Goal: Information Seeking & Learning: Learn about a topic

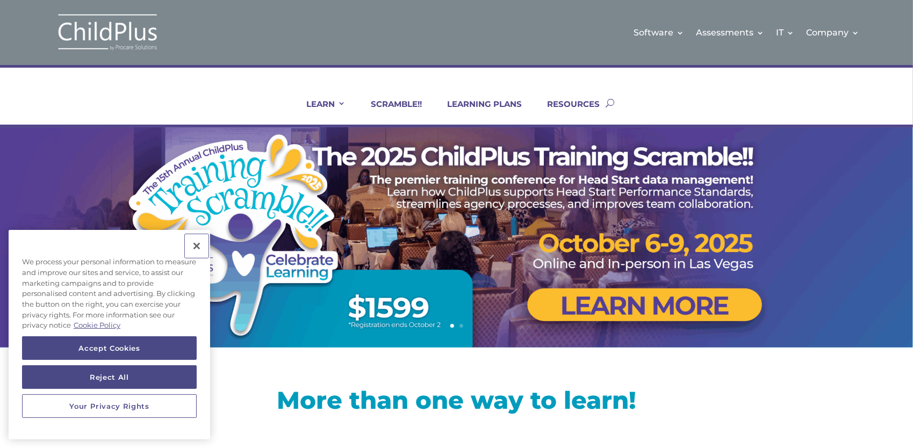
click at [191, 244] on button "Close" at bounding box center [197, 246] width 24 height 24
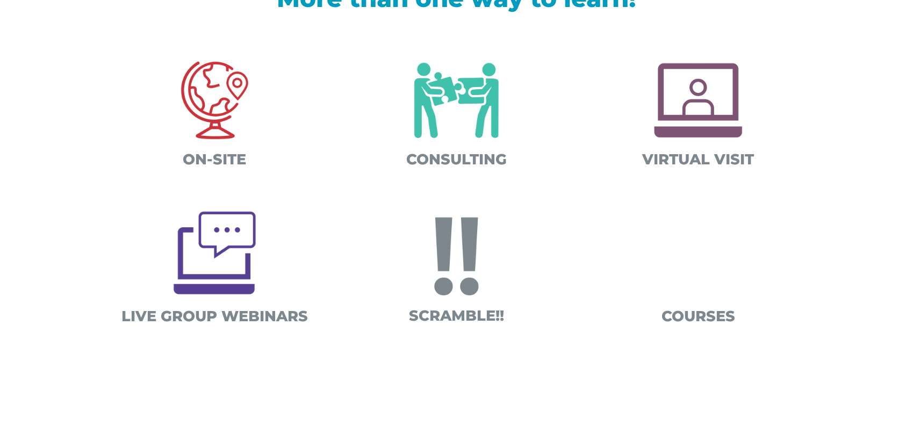
scroll to position [404, 0]
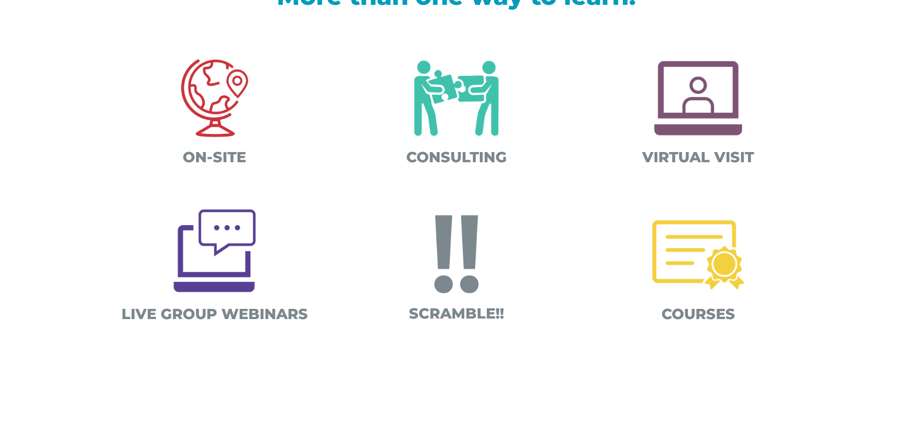
click at [705, 264] on img at bounding box center [698, 255] width 112 height 112
click at [689, 297] on img at bounding box center [698, 255] width 112 height 112
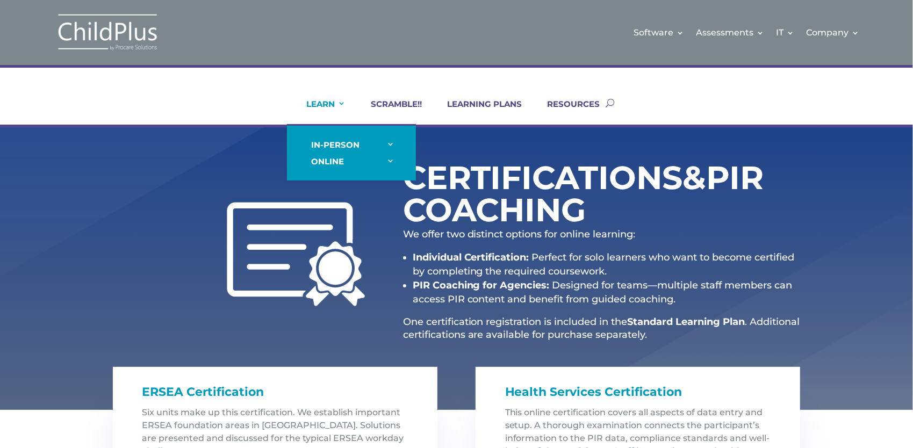
click at [314, 105] on link "LEARN" at bounding box center [319, 112] width 53 height 26
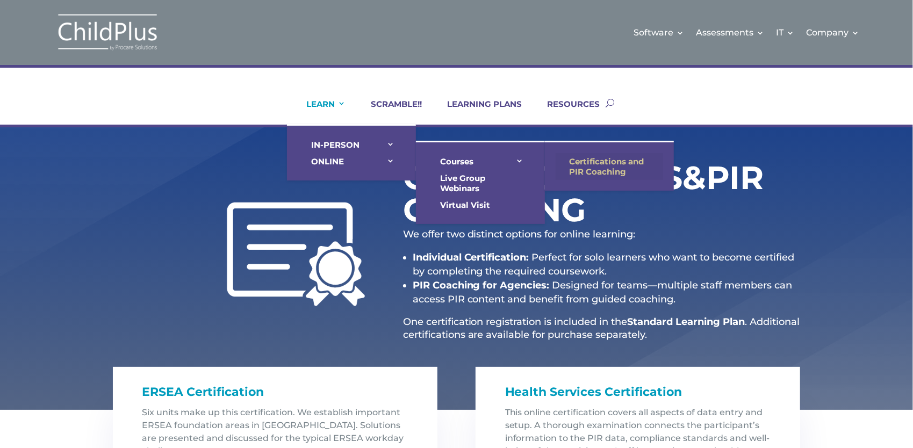
click at [588, 163] on link "Certifications and PIR Coaching" at bounding box center [609, 166] width 107 height 27
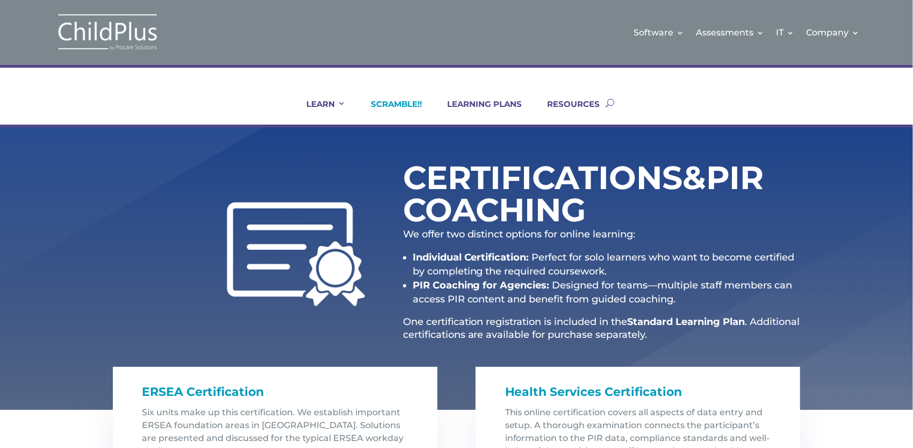
click at [393, 107] on link "SCRAMBLE!!" at bounding box center [389, 112] width 64 height 26
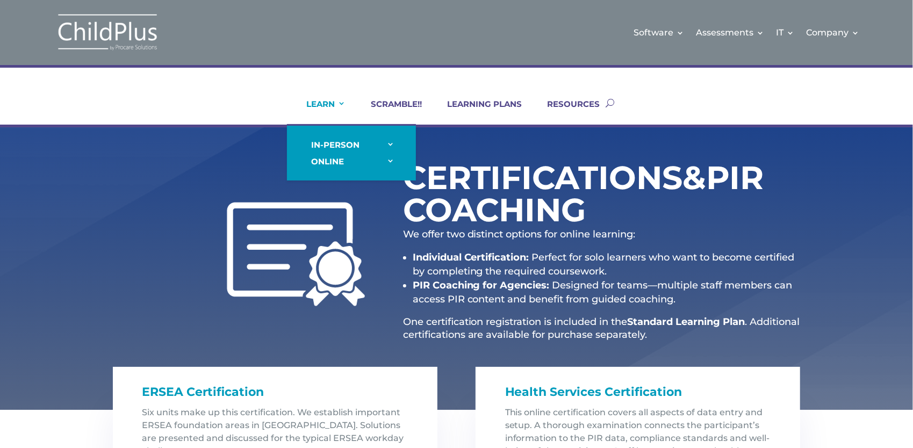
click at [313, 102] on link "LEARN" at bounding box center [319, 112] width 53 height 26
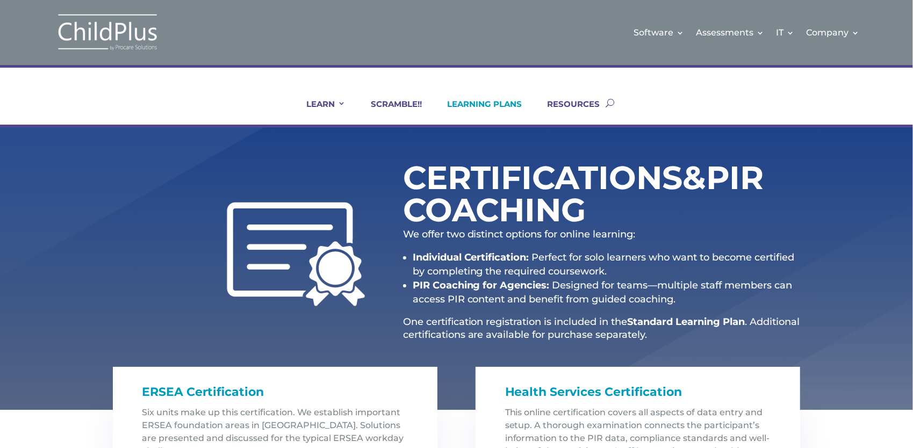
click at [490, 103] on link "LEARNING PLANS" at bounding box center [478, 112] width 88 height 26
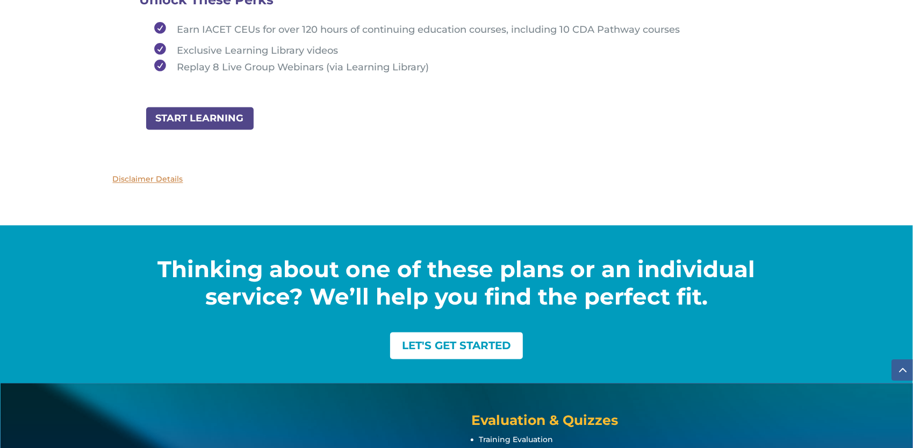
scroll to position [1313, 0]
